Goal: Transaction & Acquisition: Purchase product/service

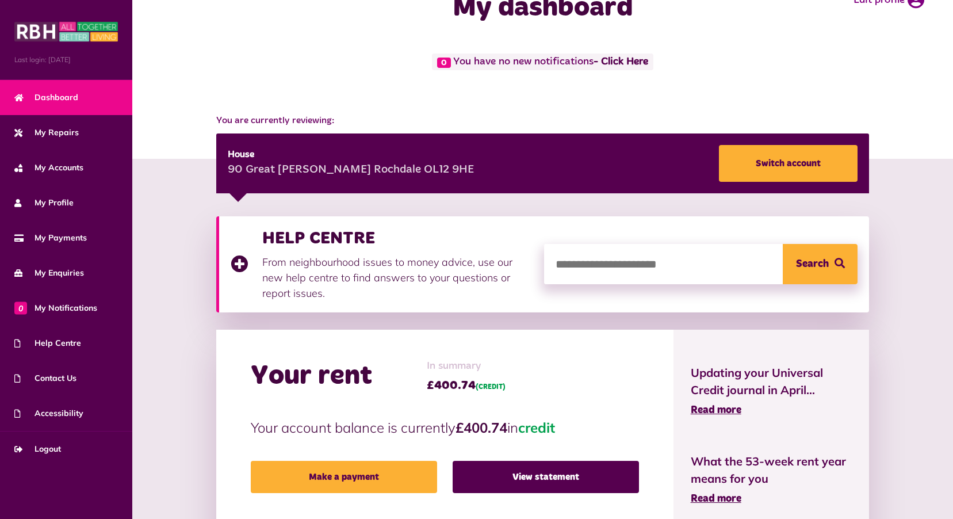
scroll to position [58, 0]
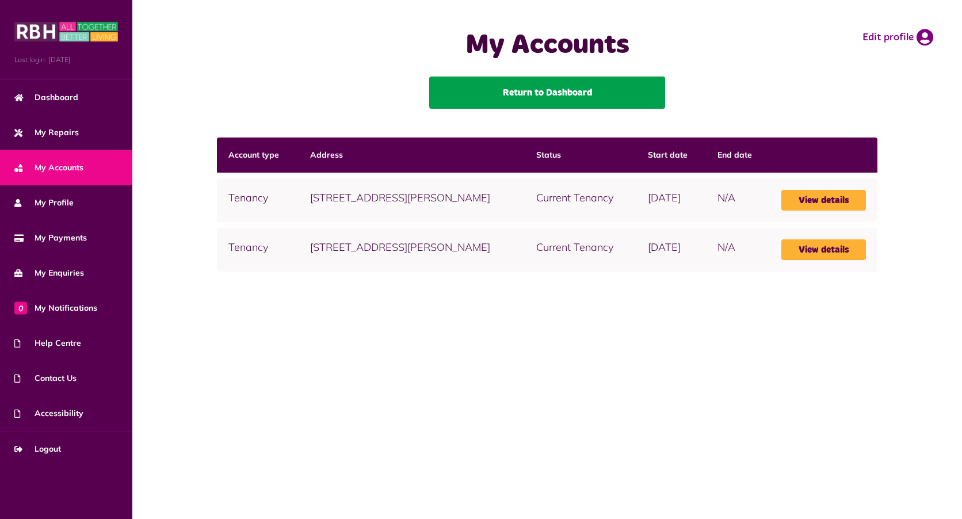
click at [539, 92] on link "Return to Dashboard" at bounding box center [547, 92] width 236 height 32
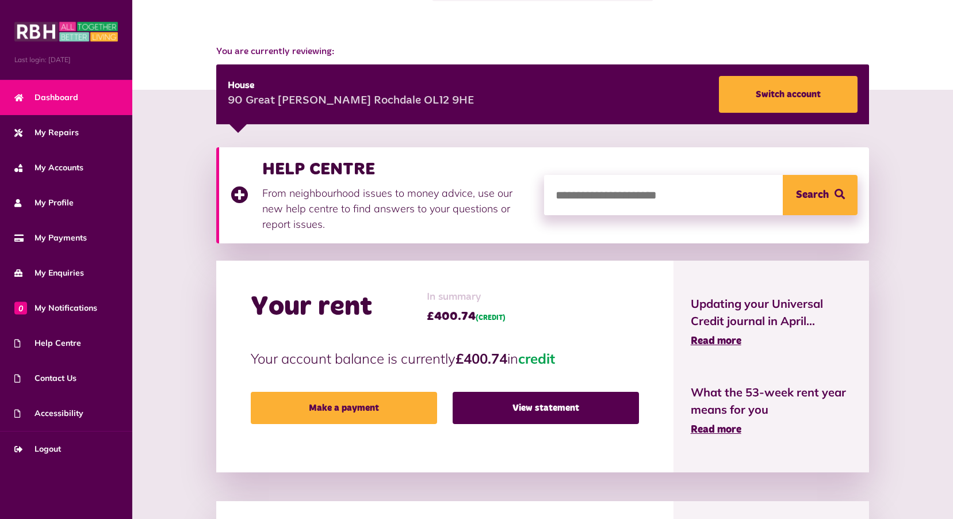
scroll to position [115, 0]
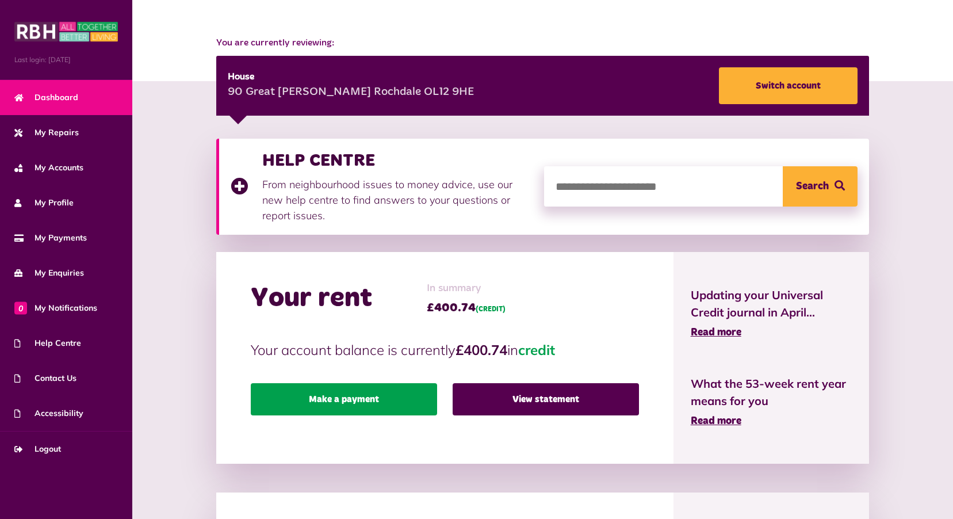
click at [378, 394] on link "Make a payment" at bounding box center [344, 399] width 186 height 32
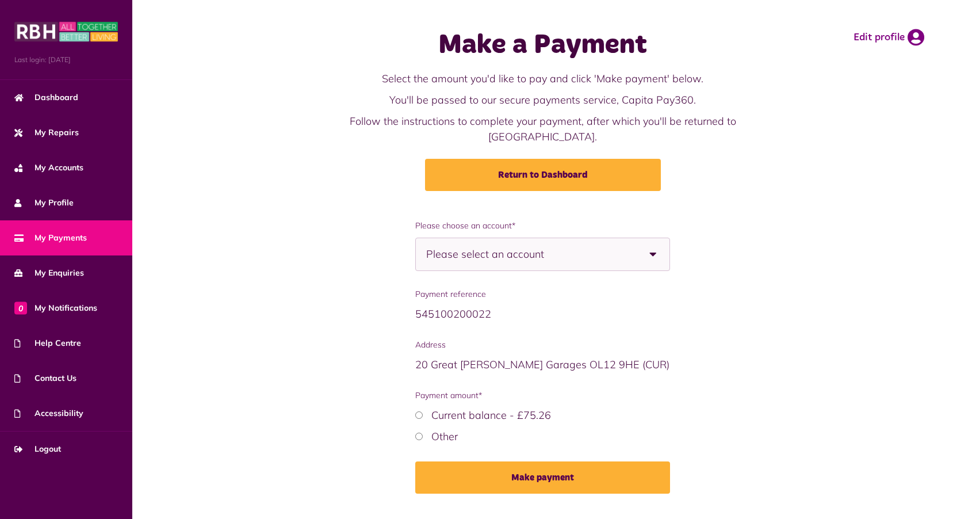
click at [526, 248] on span "Please select an account" at bounding box center [505, 254] width 158 height 32
click at [651, 257] on b at bounding box center [653, 254] width 32 height 32
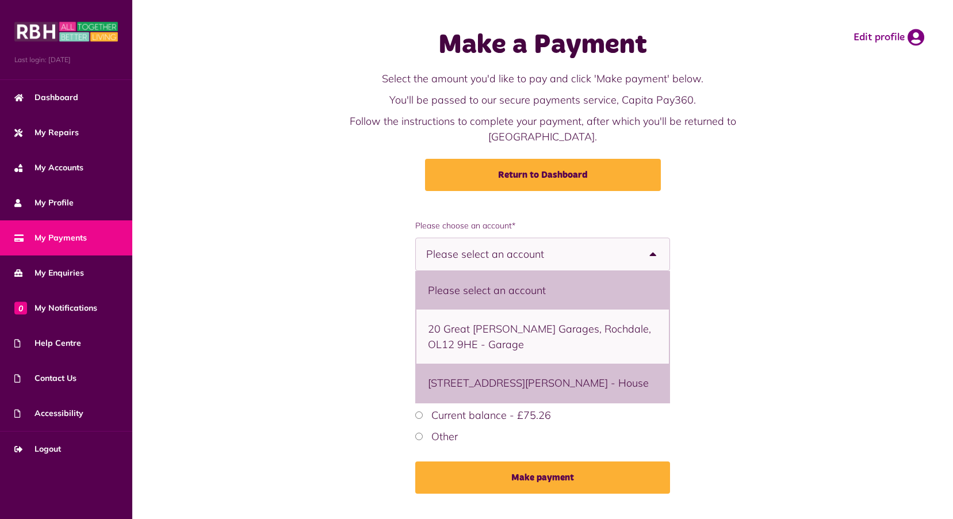
click at [614, 393] on li "90 Great Howarth, Rochdale, OL12 9HE - House" at bounding box center [542, 382] width 252 height 39
select select "**********"
click at [0, 0] on label "Payment amount*" at bounding box center [0, 0] width 0 height 0
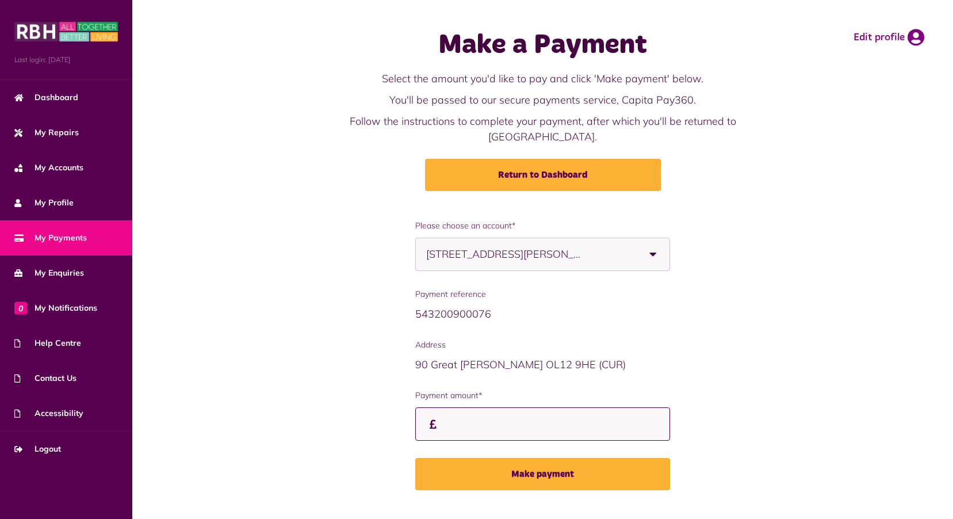
click at [640, 420] on input "Custom amount" at bounding box center [542, 424] width 254 height 34
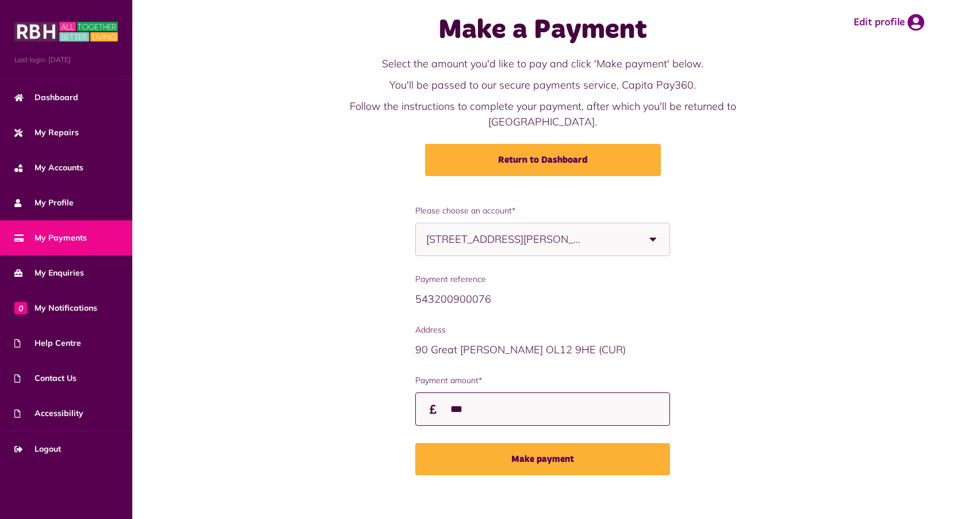
scroll to position [23, 0]
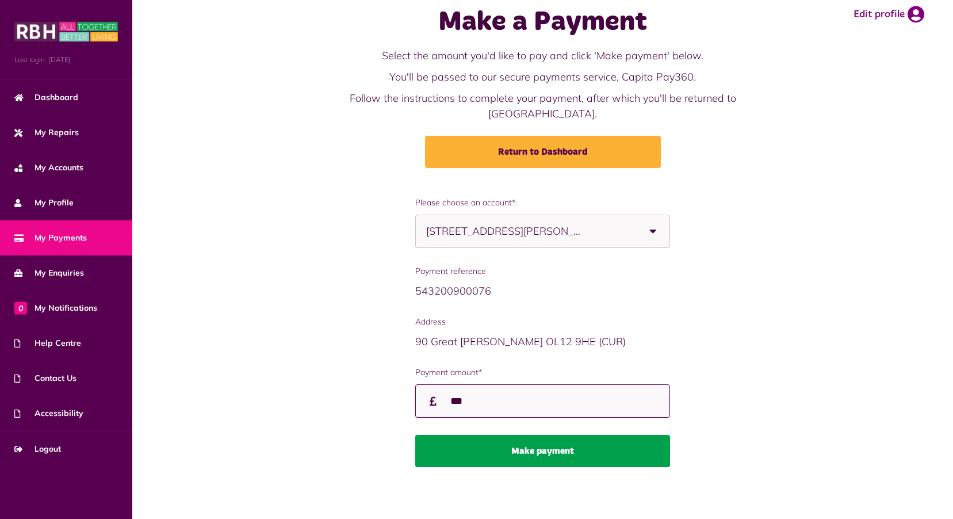
type input "***"
click at [483, 458] on button "Make payment" at bounding box center [542, 451] width 254 height 32
